Goal: Transaction & Acquisition: Subscribe to service/newsletter

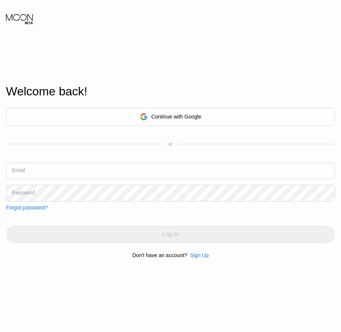
click at [202, 258] on div "Sign Up" at bounding box center [199, 255] width 19 height 6
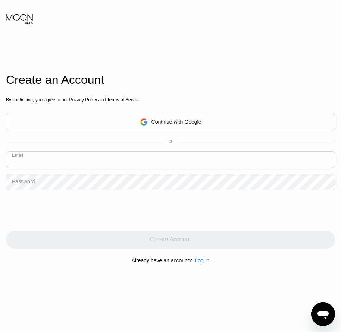
paste input "[EMAIL_ADDRESS][DOMAIN_NAME]"
type input "[EMAIL_ADDRESS][DOMAIN_NAME]"
drag, startPoint x: 23, startPoint y: 184, endPoint x: 14, endPoint y: 184, distance: 9.0
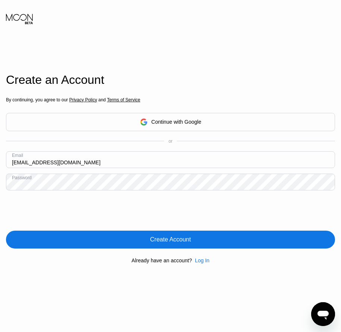
click at [184, 243] on div "Create Account" at bounding box center [170, 239] width 41 height 7
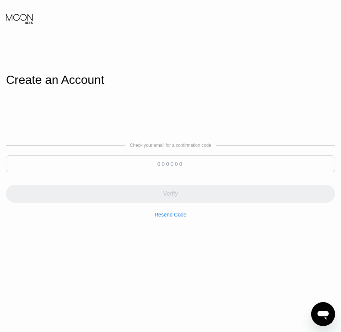
paste input "047119"
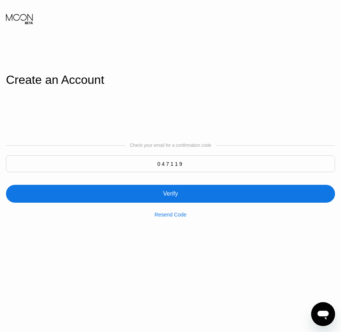
type input "047119"
click at [177, 198] on div "Verify" at bounding box center [170, 193] width 15 height 7
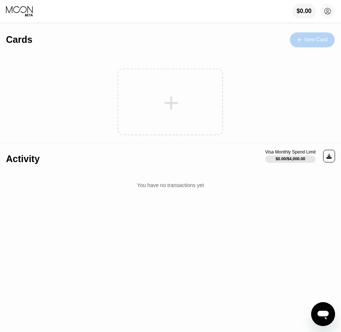
click at [310, 42] on div "New Card" at bounding box center [315, 40] width 23 height 6
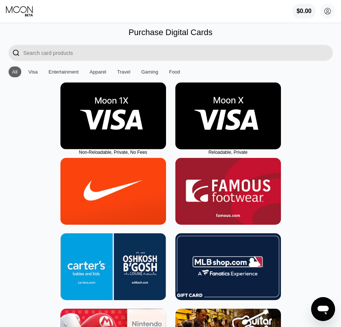
click at [230, 149] on img at bounding box center [227, 115] width 105 height 67
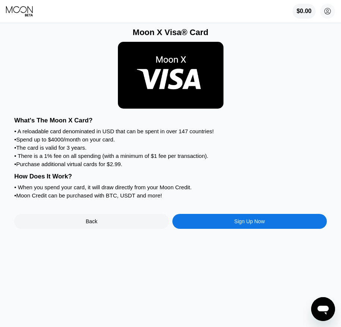
click at [250, 224] on div "Sign Up Now" at bounding box center [249, 221] width 31 height 6
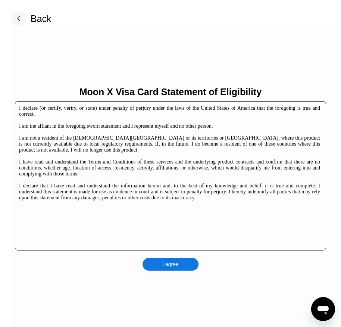
click at [174, 270] on div "I agree" at bounding box center [170, 264] width 56 height 13
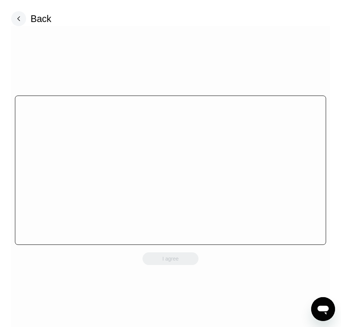
click at [182, 265] on div "I agree" at bounding box center [170, 178] width 318 height 304
click at [182, 265] on div "I agree" at bounding box center [170, 258] width 56 height 13
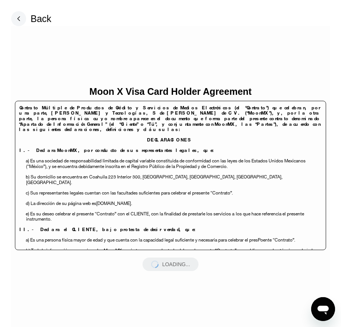
click at [182, 265] on div "LOADING..." at bounding box center [170, 263] width 56 height 13
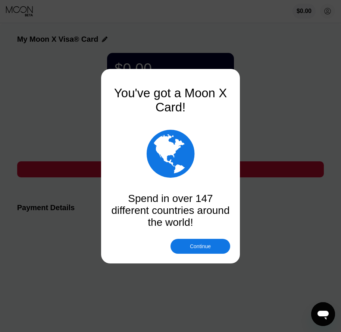
click at [194, 245] on div "Continue" at bounding box center [200, 246] width 21 height 6
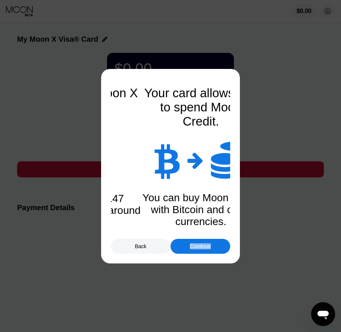
click at [194, 245] on div "Continue" at bounding box center [200, 246] width 21 height 6
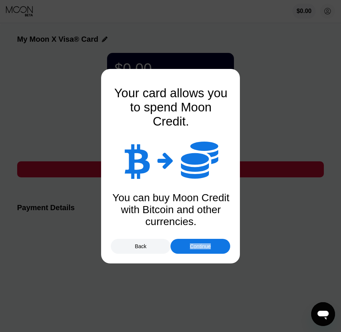
click at [194, 245] on div "Continue" at bounding box center [200, 246] width 21 height 6
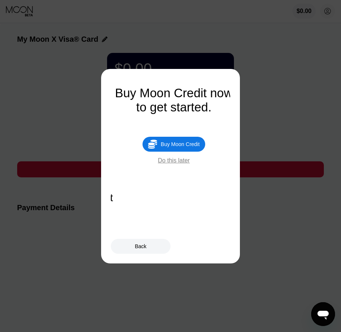
click at [192, 142] on div " Buy Moon Credit" at bounding box center [173, 144] width 63 height 15
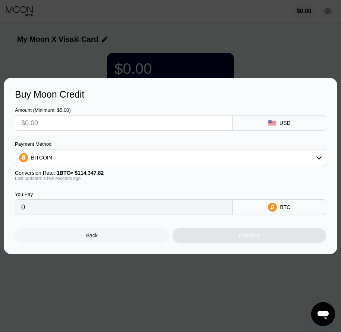
click at [96, 243] on div "Back" at bounding box center [92, 235] width 154 height 15
